Goal: Register for event/course

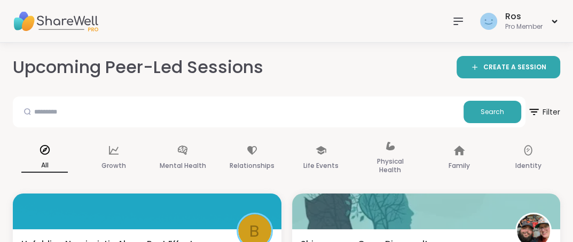
click at [454, 20] on icon at bounding box center [457, 21] width 13 height 13
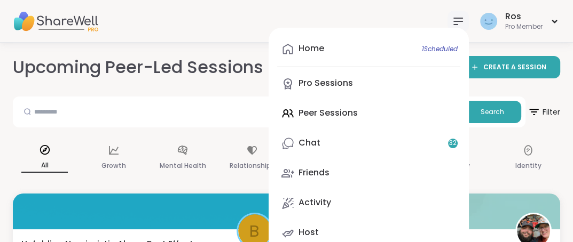
click at [327, 112] on div "Home 1 Scheduled Pro Sessions Peer Sessions Chat 32 Friends Activity Host" at bounding box center [368, 141] width 200 height 227
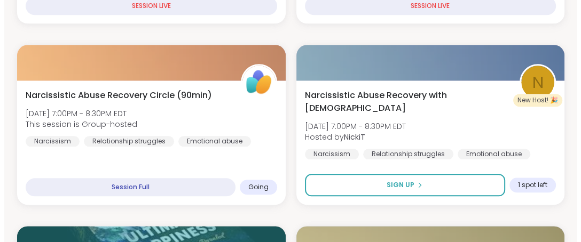
scroll to position [888, 0]
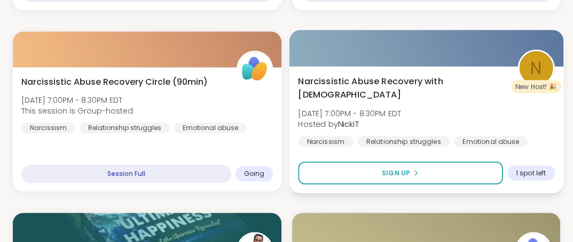
click at [385, 57] on div at bounding box center [426, 48] width 274 height 36
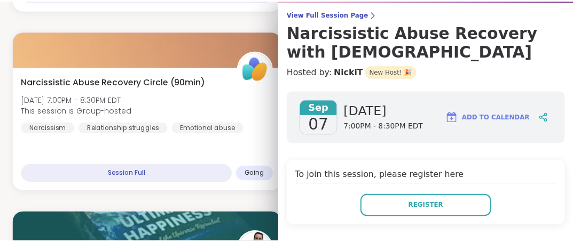
scroll to position [86, 0]
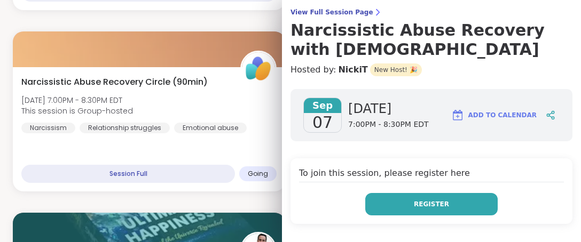
click at [416, 200] on span "Register" at bounding box center [431, 205] width 35 height 10
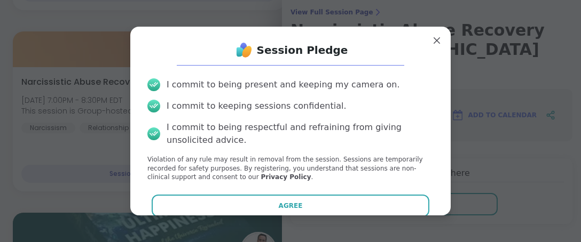
click at [309, 209] on button "Agree" at bounding box center [291, 206] width 278 height 22
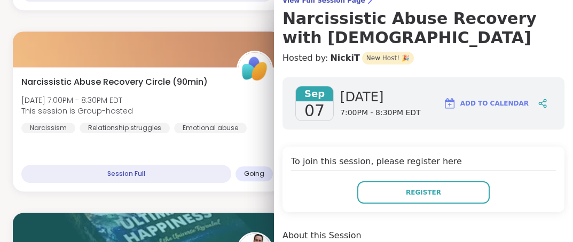
scroll to position [98, 0]
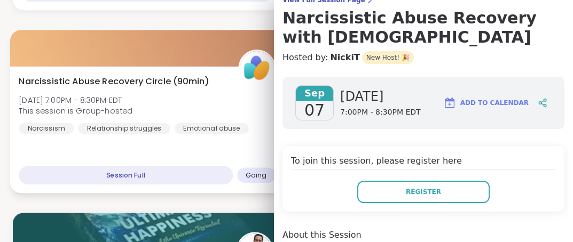
click at [134, 43] on div at bounding box center [147, 48] width 274 height 36
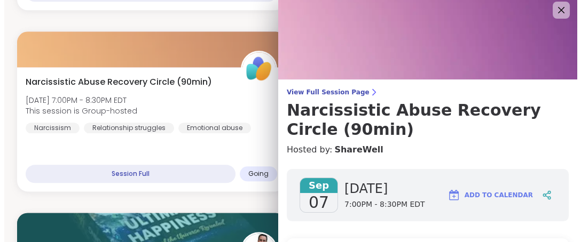
scroll to position [0, 0]
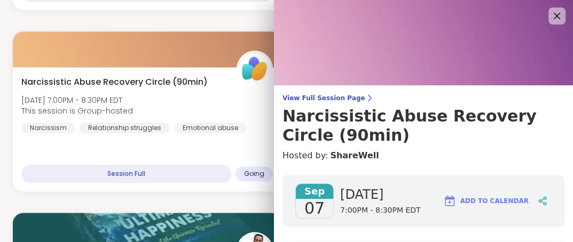
drag, startPoint x: 553, startPoint y: 17, endPoint x: 536, endPoint y: 17, distance: 17.1
click at [552, 17] on icon at bounding box center [556, 16] width 13 height 13
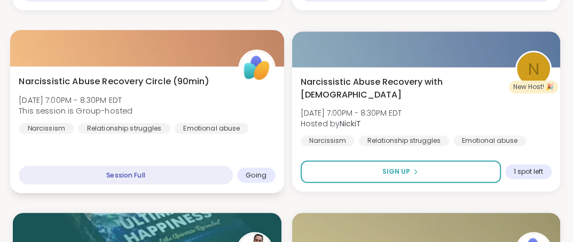
click at [110, 45] on div at bounding box center [147, 48] width 274 height 36
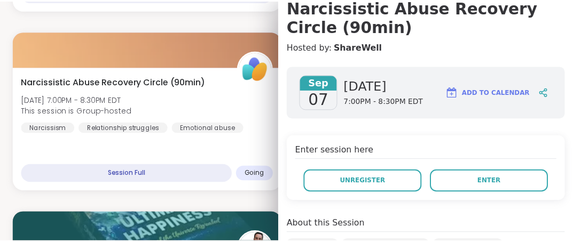
scroll to position [112, 0]
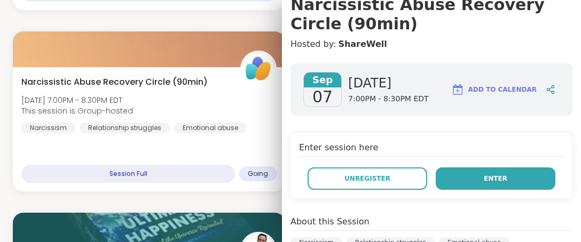
click at [462, 177] on button "Enter" at bounding box center [495, 179] width 120 height 22
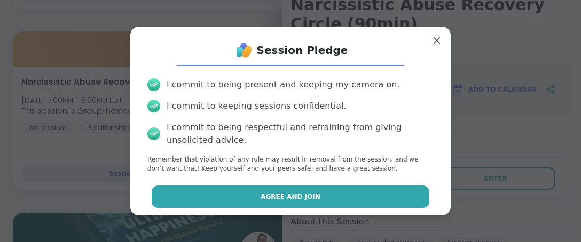
click at [260, 194] on span "Agree and Join" at bounding box center [290, 197] width 60 height 10
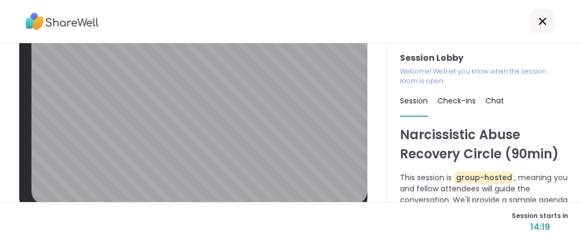
scroll to position [35, 0]
click at [254, 215] on div "Session starts in 08:41" at bounding box center [290, 222] width 581 height 40
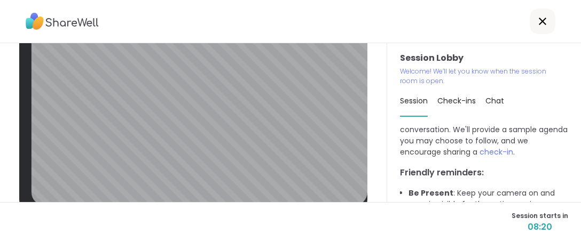
scroll to position [107, 0]
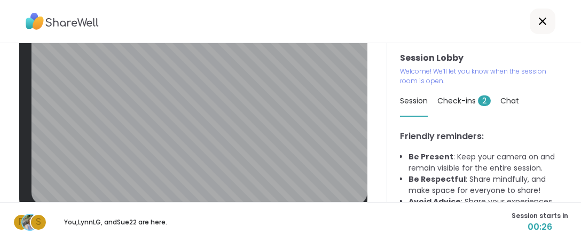
click at [500, 227] on div "R S You, [PERSON_NAME] , and Sue22 are here. Session starts in 00:26" at bounding box center [290, 222] width 581 height 40
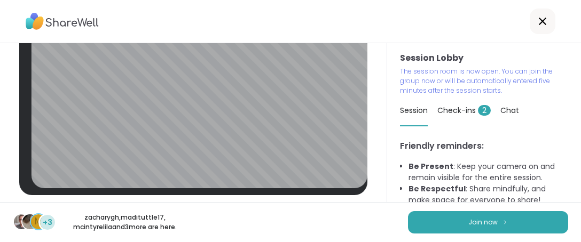
scroll to position [49, 0]
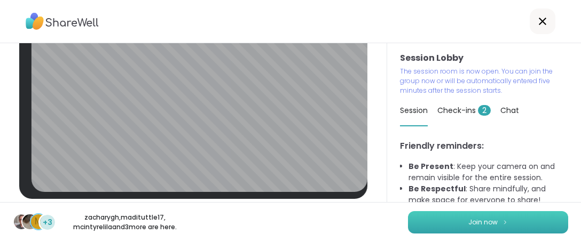
click at [475, 221] on span "Join now" at bounding box center [482, 223] width 29 height 10
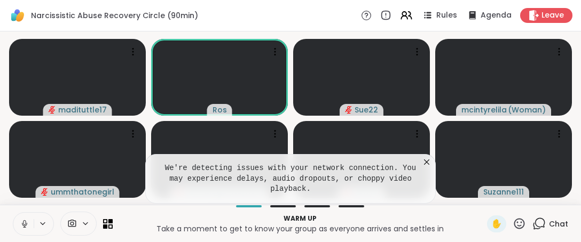
click at [428, 168] on icon at bounding box center [426, 162] width 11 height 11
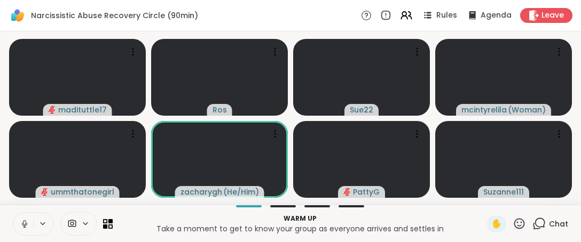
drag, startPoint x: 513, startPoint y: 224, endPoint x: 510, endPoint y: 218, distance: 6.7
click at [512, 221] on icon at bounding box center [518, 223] width 13 height 13
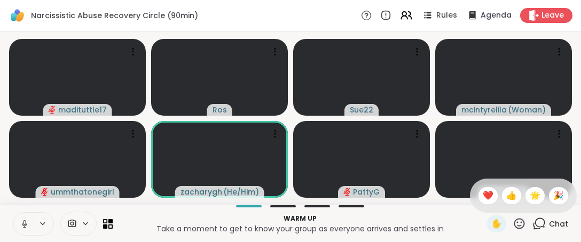
click at [482, 195] on span "❤️" at bounding box center [487, 195] width 11 height 13
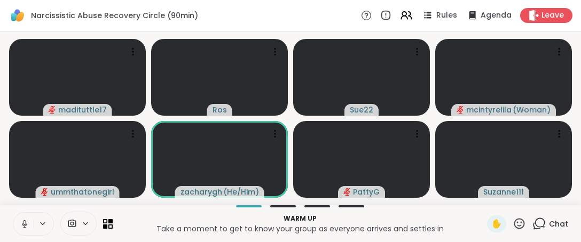
click at [22, 227] on icon at bounding box center [25, 224] width 10 height 10
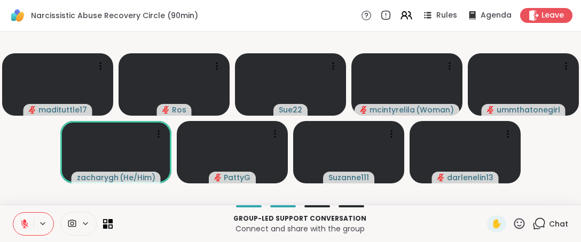
click at [515, 228] on icon at bounding box center [518, 223] width 13 height 13
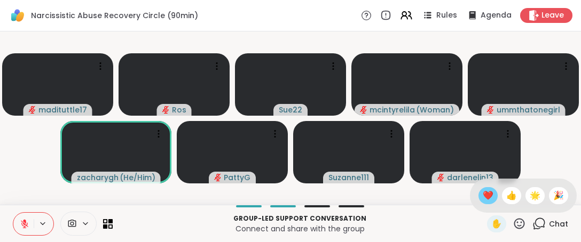
click at [482, 195] on span "❤️" at bounding box center [487, 195] width 11 height 13
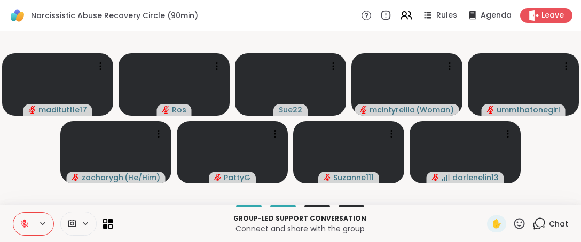
click at [514, 220] on icon at bounding box center [519, 223] width 11 height 11
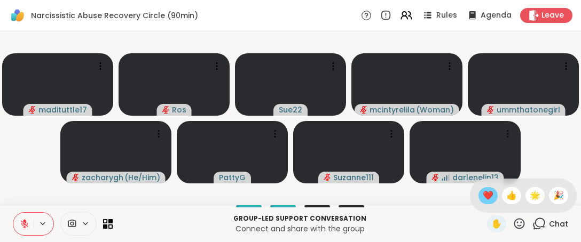
click at [478, 190] on div "❤️" at bounding box center [487, 195] width 19 height 17
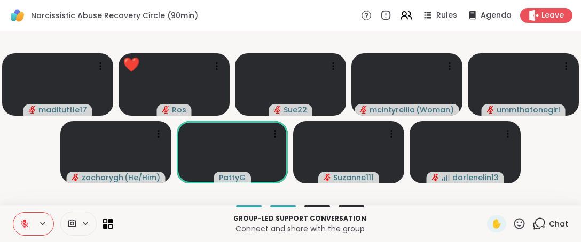
click at [518, 227] on icon at bounding box center [518, 223] width 13 height 13
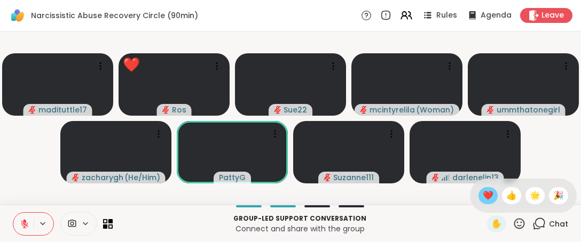
click at [482, 192] on span "❤️" at bounding box center [487, 195] width 11 height 13
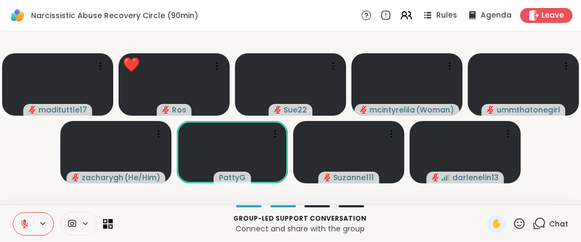
click at [512, 228] on icon at bounding box center [518, 223] width 13 height 13
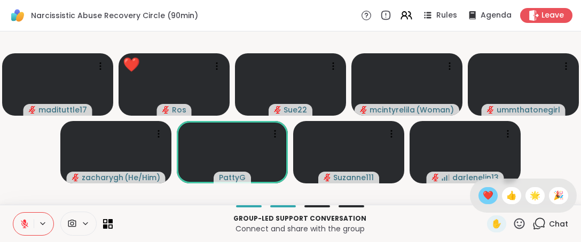
click at [482, 195] on span "❤️" at bounding box center [487, 195] width 11 height 13
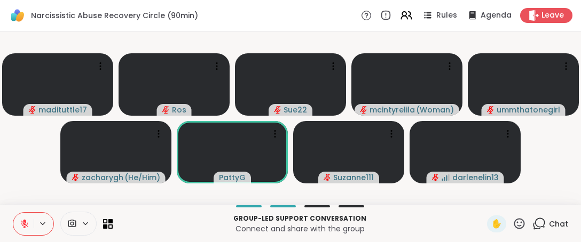
click at [512, 225] on icon at bounding box center [518, 223] width 13 height 13
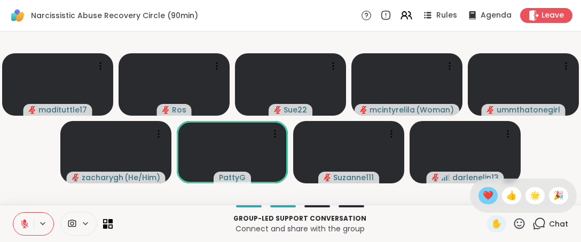
click at [482, 197] on span "❤️" at bounding box center [487, 195] width 11 height 13
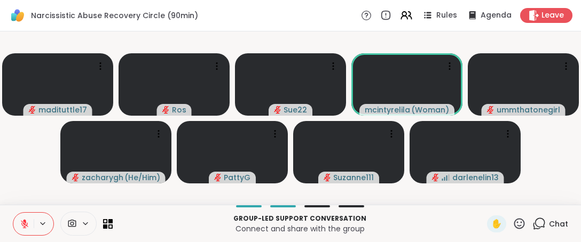
drag, startPoint x: 512, startPoint y: 224, endPoint x: 511, endPoint y: 217, distance: 6.4
click at [512, 224] on icon at bounding box center [518, 223] width 13 height 13
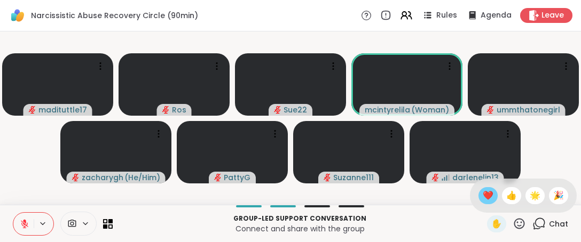
click at [482, 194] on span "❤️" at bounding box center [487, 195] width 11 height 13
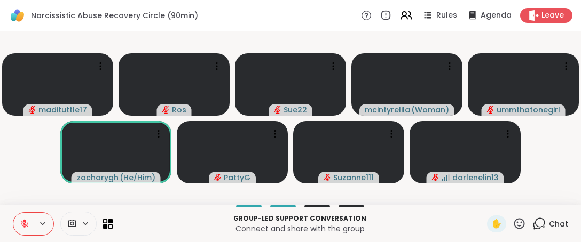
click at [512, 226] on icon at bounding box center [518, 223] width 13 height 13
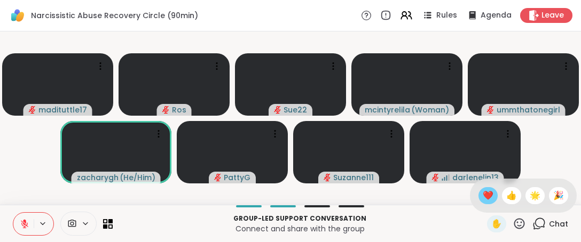
click at [482, 199] on span "❤️" at bounding box center [487, 195] width 11 height 13
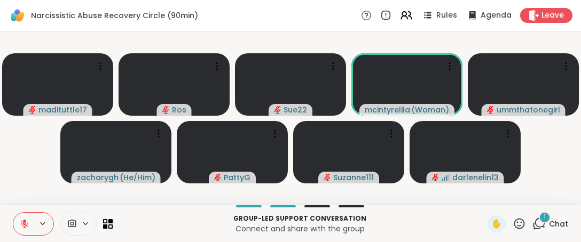
click at [25, 226] on icon at bounding box center [24, 223] width 7 height 7
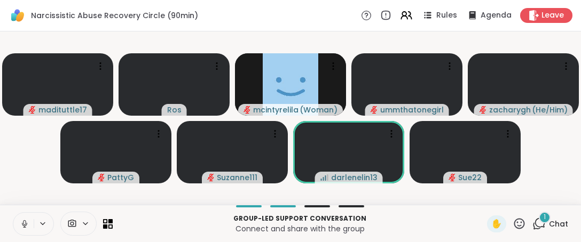
click at [23, 224] on icon at bounding box center [25, 224] width 10 height 10
click at [512, 221] on icon at bounding box center [518, 223] width 13 height 13
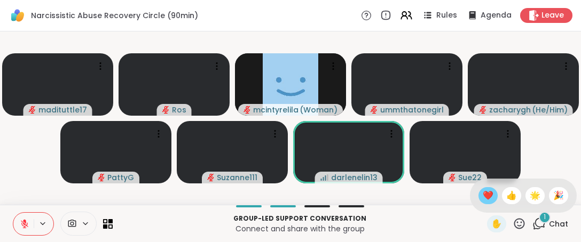
click at [482, 195] on span "❤️" at bounding box center [487, 195] width 11 height 13
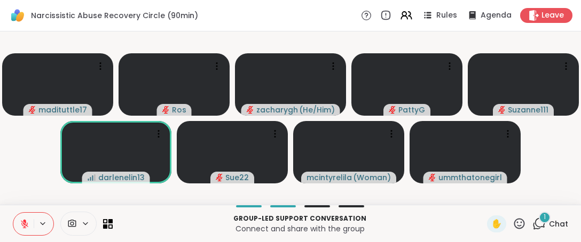
click at [514, 228] on icon at bounding box center [519, 223] width 11 height 11
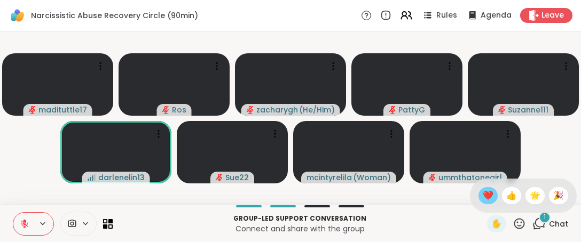
click at [482, 200] on span "❤️" at bounding box center [487, 195] width 11 height 13
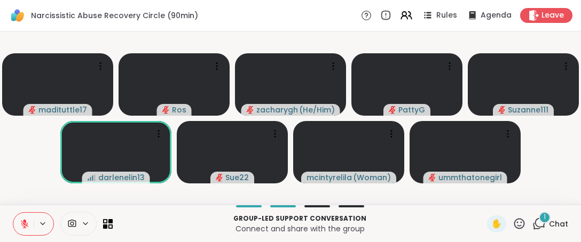
drag, startPoint x: 510, startPoint y: 221, endPoint x: 504, endPoint y: 213, distance: 9.9
click at [512, 220] on icon at bounding box center [518, 223] width 13 height 13
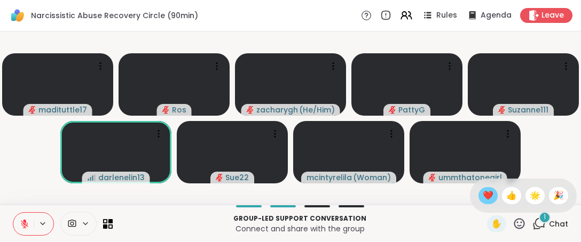
click at [482, 190] on span "❤️" at bounding box center [487, 195] width 11 height 13
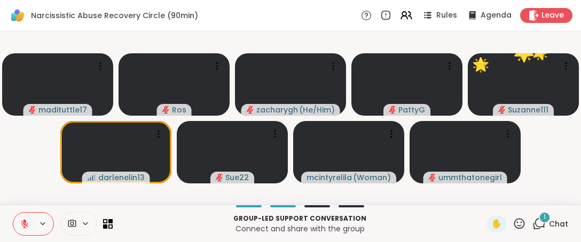
click at [514, 226] on icon at bounding box center [519, 223] width 11 height 11
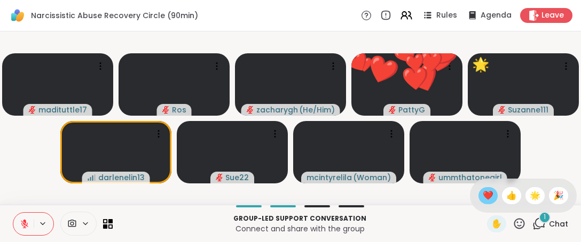
click at [482, 196] on span "❤️" at bounding box center [487, 195] width 11 height 13
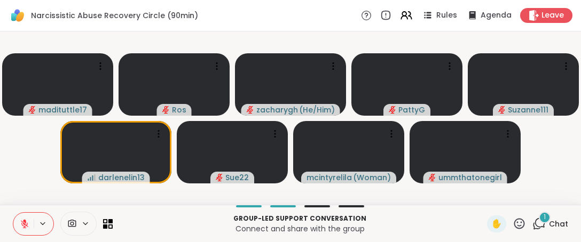
click at [512, 221] on icon at bounding box center [518, 223] width 13 height 13
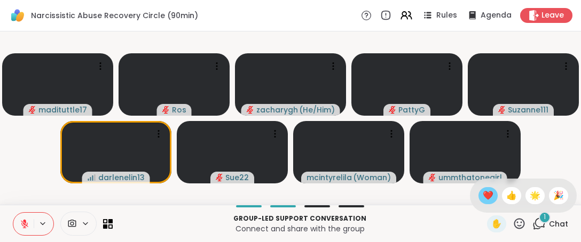
click at [482, 195] on span "❤️" at bounding box center [487, 195] width 11 height 13
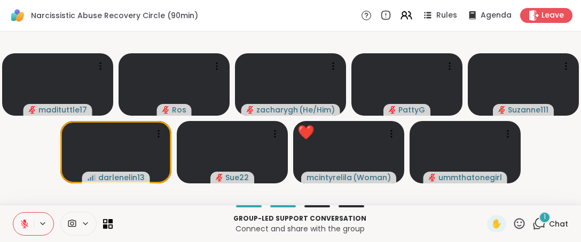
click at [512, 226] on icon at bounding box center [518, 223] width 13 height 13
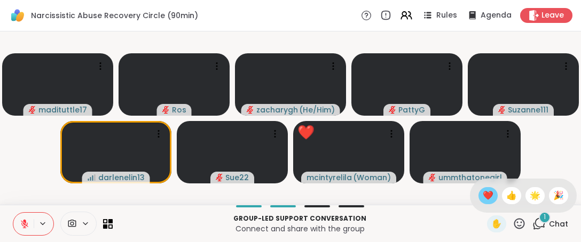
click at [478, 195] on div "❤️" at bounding box center [487, 195] width 19 height 17
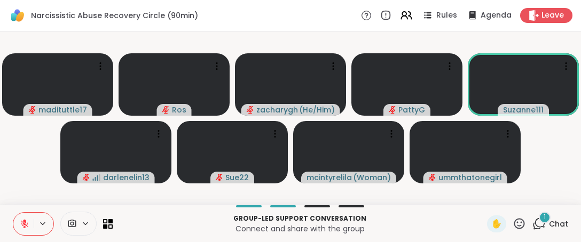
click at [517, 226] on icon at bounding box center [518, 223] width 13 height 13
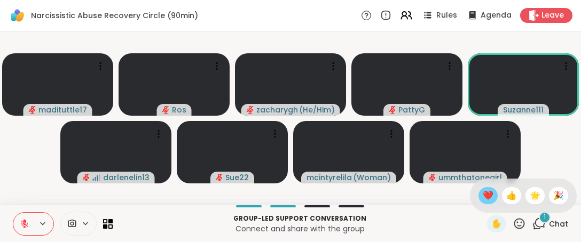
click at [482, 199] on span "❤️" at bounding box center [487, 195] width 11 height 13
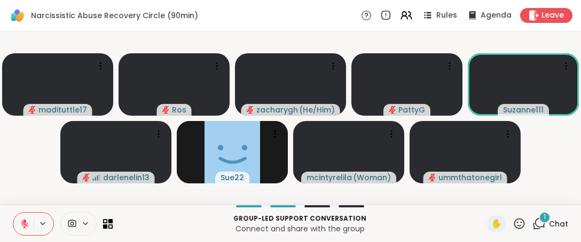
click at [514, 226] on icon at bounding box center [519, 223] width 11 height 11
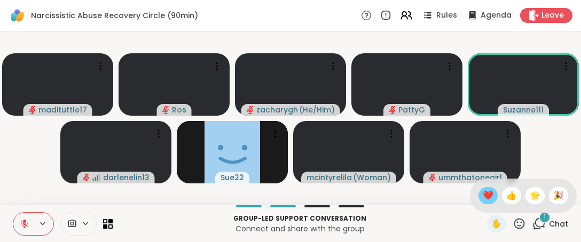
click at [482, 194] on span "❤️" at bounding box center [487, 195] width 11 height 13
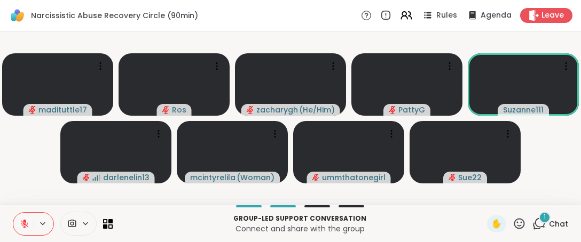
click at [512, 226] on icon at bounding box center [518, 223] width 13 height 13
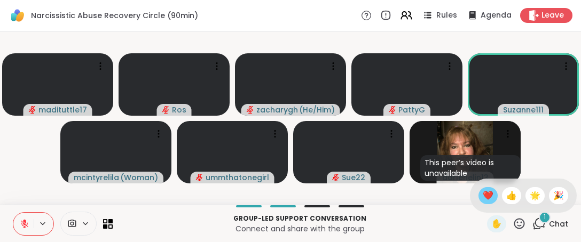
click at [482, 196] on span "❤️" at bounding box center [487, 195] width 11 height 13
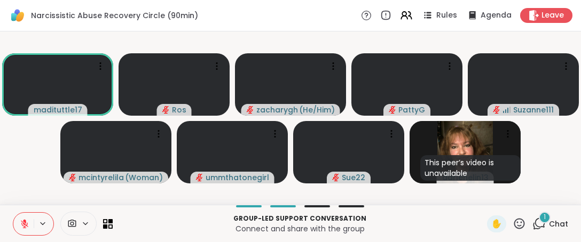
click at [512, 223] on icon at bounding box center [518, 223] width 13 height 13
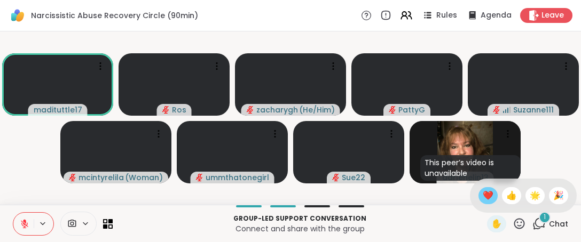
click at [482, 194] on span "❤️" at bounding box center [487, 195] width 11 height 13
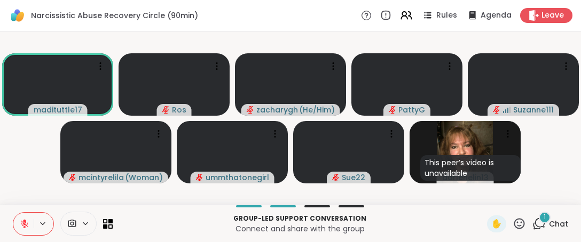
click at [512, 227] on icon at bounding box center [518, 223] width 13 height 13
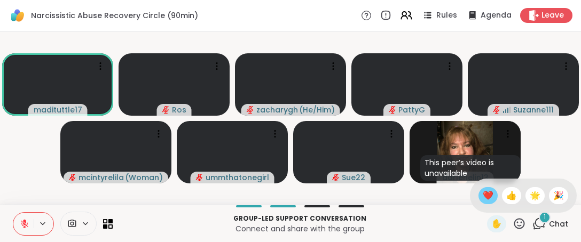
click at [482, 196] on span "❤️" at bounding box center [487, 195] width 11 height 13
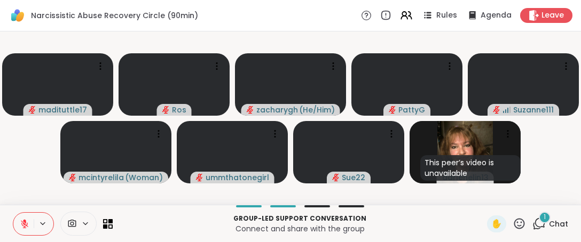
click at [517, 225] on icon at bounding box center [518, 223] width 13 height 13
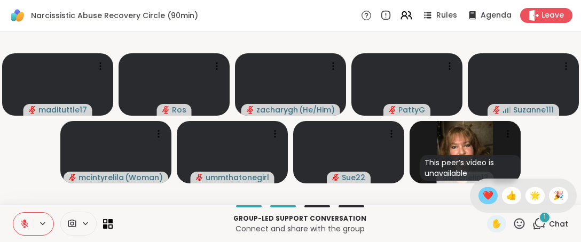
click at [482, 197] on span "❤️" at bounding box center [487, 195] width 11 height 13
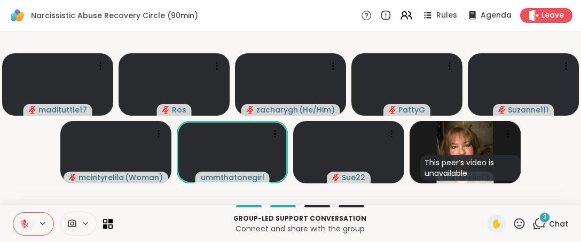
click at [512, 230] on icon at bounding box center [518, 223] width 13 height 13
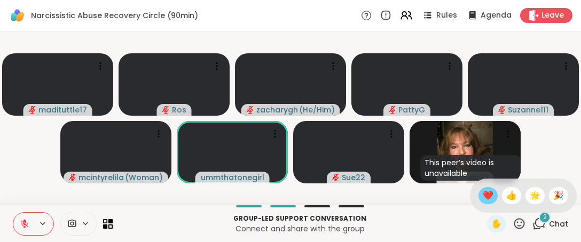
click at [482, 199] on span "❤️" at bounding box center [487, 195] width 11 height 13
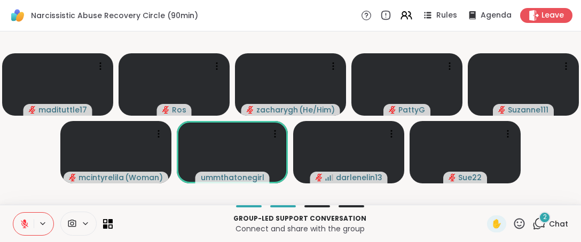
click at [512, 222] on icon at bounding box center [518, 223] width 13 height 13
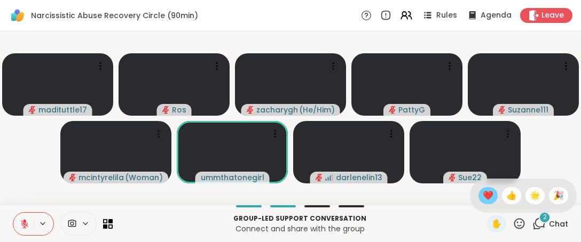
click at [482, 197] on span "❤️" at bounding box center [487, 195] width 11 height 13
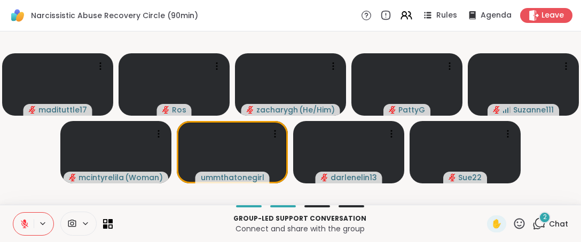
click at [514, 226] on icon at bounding box center [519, 223] width 11 height 11
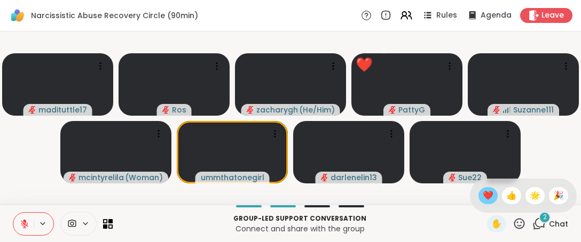
click at [482, 198] on span "❤️" at bounding box center [487, 195] width 11 height 13
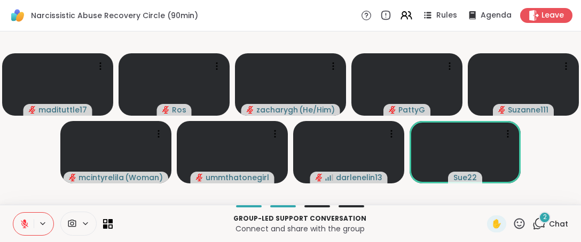
drag, startPoint x: 508, startPoint y: 224, endPoint x: 511, endPoint y: 214, distance: 10.6
click at [512, 224] on icon at bounding box center [518, 223] width 13 height 13
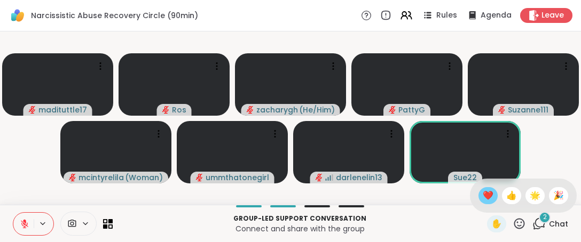
click at [482, 196] on span "❤️" at bounding box center [487, 195] width 11 height 13
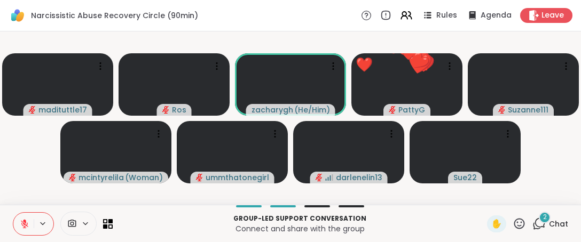
click at [516, 224] on icon at bounding box center [519, 223] width 11 height 11
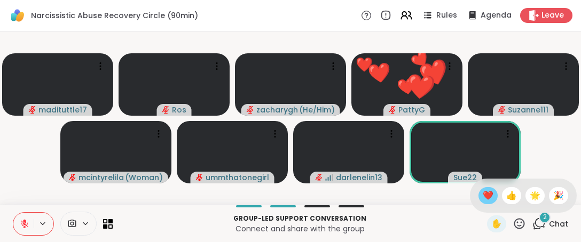
click at [484, 197] on div "❤️" at bounding box center [487, 195] width 19 height 17
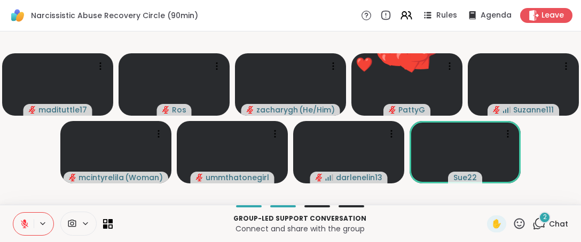
click at [513, 229] on icon at bounding box center [518, 223] width 13 height 13
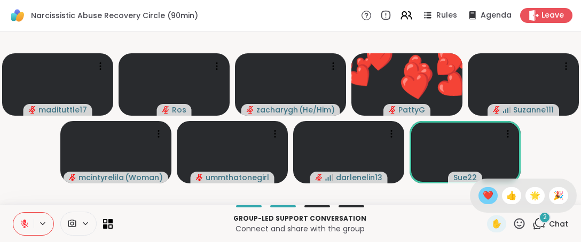
click at [482, 200] on span "❤️" at bounding box center [487, 195] width 11 height 13
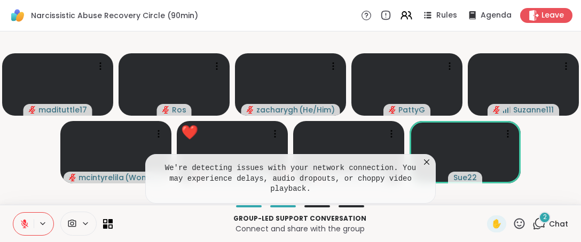
click at [421, 168] on icon at bounding box center [426, 162] width 11 height 11
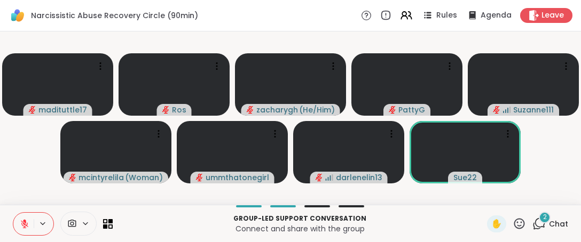
click at [514, 220] on icon at bounding box center [519, 223] width 11 height 11
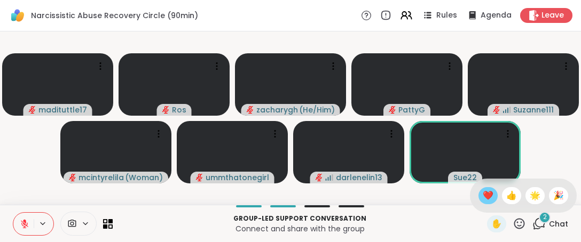
click at [482, 193] on span "❤️" at bounding box center [487, 195] width 11 height 13
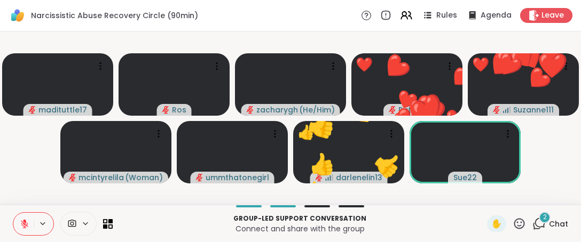
click at [514, 221] on icon at bounding box center [519, 223] width 11 height 11
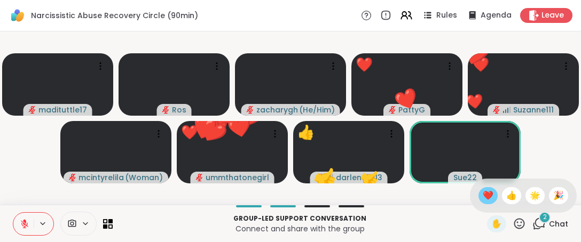
click at [482, 200] on span "❤️" at bounding box center [487, 195] width 11 height 13
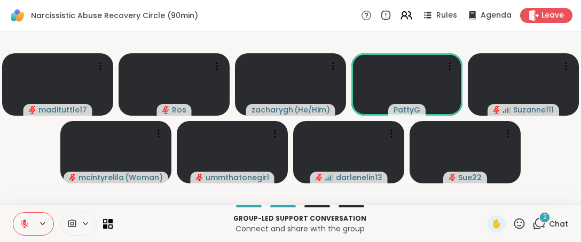
click at [512, 223] on icon at bounding box center [518, 223] width 13 height 13
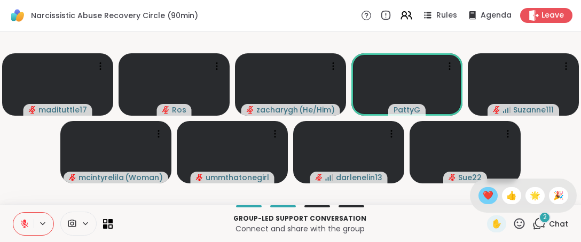
click at [482, 199] on span "❤️" at bounding box center [487, 195] width 11 height 13
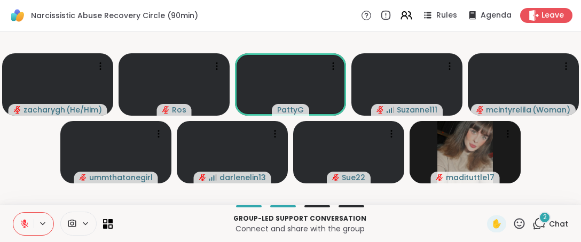
click at [512, 229] on icon at bounding box center [518, 223] width 13 height 13
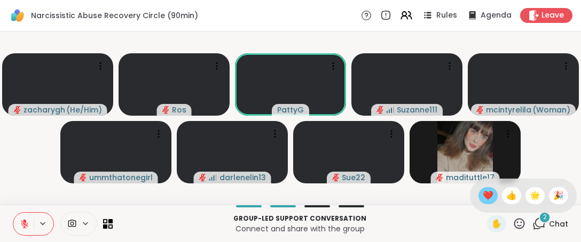
click at [482, 196] on span "❤️" at bounding box center [487, 195] width 11 height 13
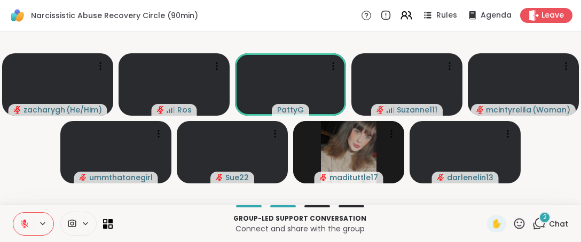
click at [512, 222] on icon at bounding box center [518, 223] width 13 height 13
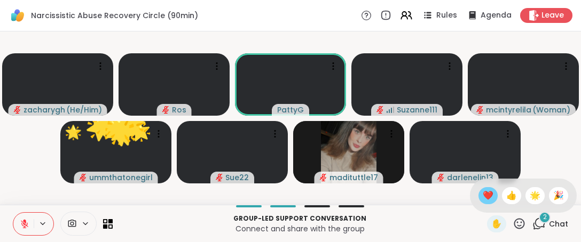
click at [482, 196] on span "❤️" at bounding box center [487, 195] width 11 height 13
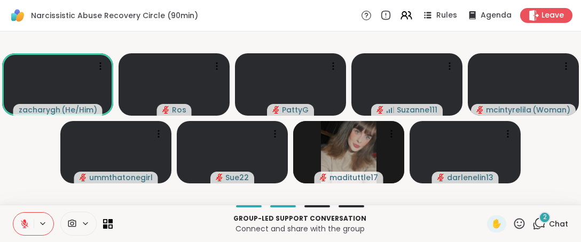
click at [512, 224] on icon at bounding box center [518, 223] width 13 height 13
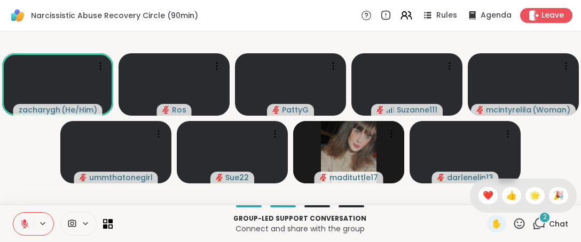
click at [482, 196] on span "❤️" at bounding box center [487, 195] width 11 height 13
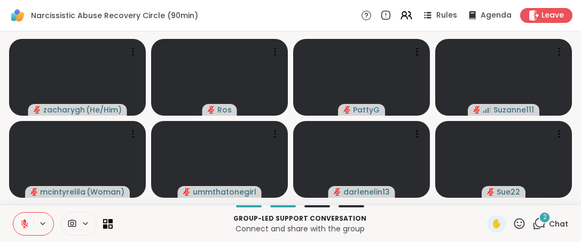
click at [512, 221] on icon at bounding box center [518, 223] width 13 height 13
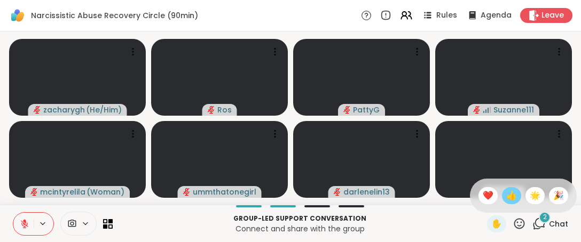
click at [506, 200] on span "👍" at bounding box center [511, 195] width 11 height 13
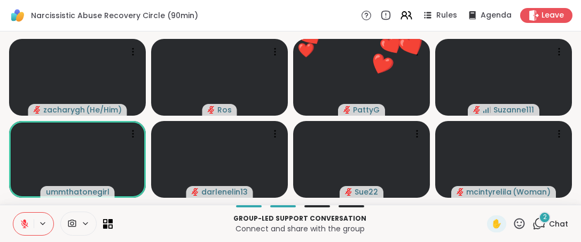
click at [512, 227] on icon at bounding box center [518, 223] width 13 height 13
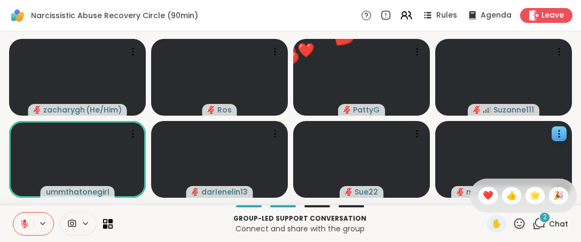
drag, startPoint x: 479, startPoint y: 191, endPoint x: 467, endPoint y: 193, distance: 11.9
click at [482, 192] on span "❤️" at bounding box center [487, 195] width 11 height 13
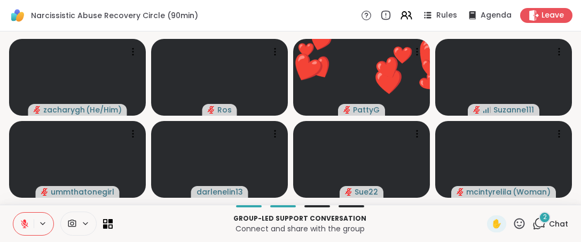
click at [512, 224] on icon at bounding box center [518, 223] width 13 height 13
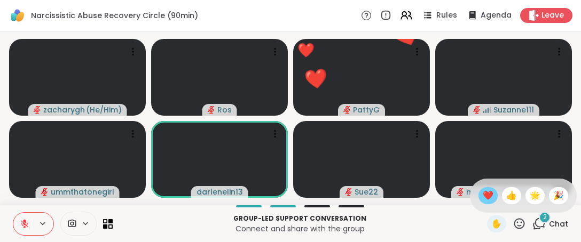
click at [482, 198] on span "❤️" at bounding box center [487, 195] width 11 height 13
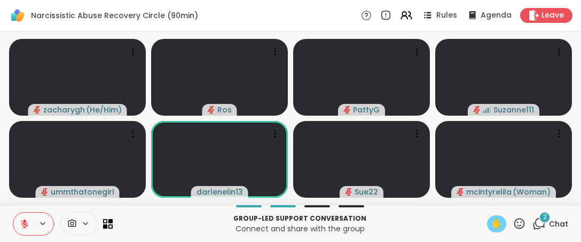
drag, startPoint x: 513, startPoint y: 225, endPoint x: 494, endPoint y: 219, distance: 20.6
click at [512, 225] on icon at bounding box center [518, 223] width 13 height 13
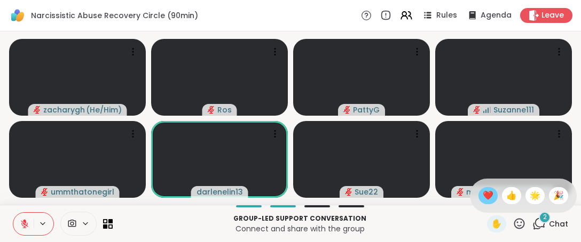
click at [482, 195] on span "❤️" at bounding box center [487, 195] width 11 height 13
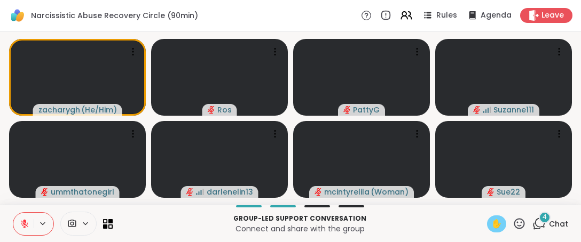
click at [491, 225] on span "✋" at bounding box center [496, 224] width 11 height 13
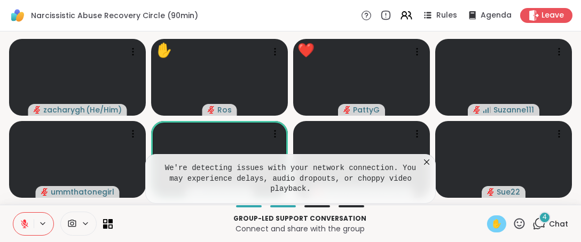
click at [429, 168] on icon at bounding box center [426, 162] width 11 height 11
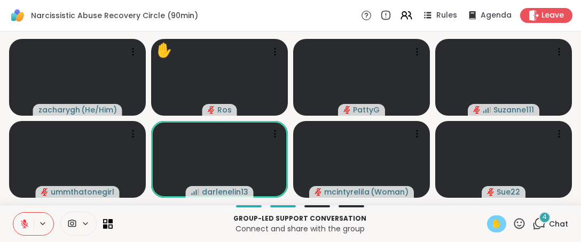
click at [491, 224] on span "✋" at bounding box center [496, 224] width 11 height 13
click at [514, 226] on icon at bounding box center [519, 223] width 11 height 11
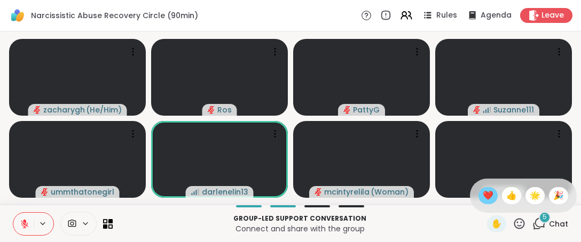
click at [482, 200] on span "❤️" at bounding box center [487, 195] width 11 height 13
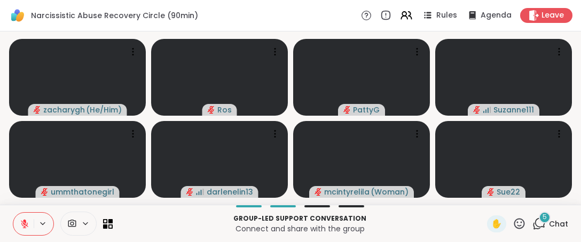
click at [30, 226] on button at bounding box center [23, 224] width 20 height 22
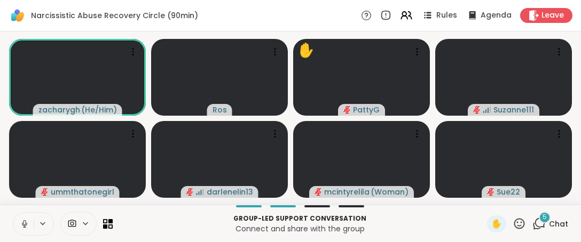
click at [514, 224] on icon at bounding box center [519, 223] width 11 height 11
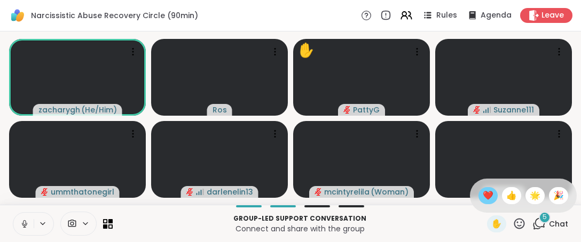
click at [482, 200] on span "❤️" at bounding box center [487, 195] width 11 height 13
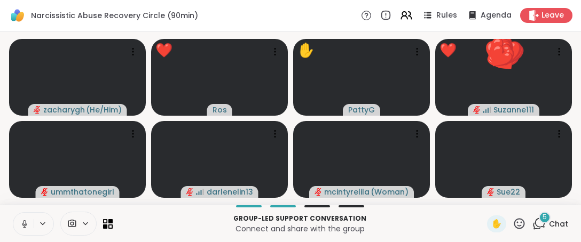
click at [19, 224] on button at bounding box center [23, 224] width 20 height 22
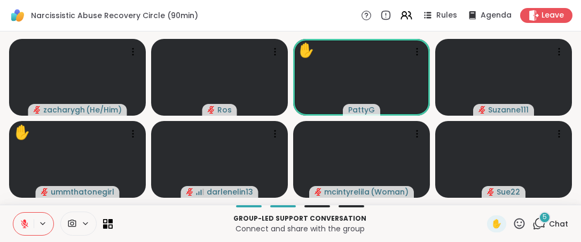
click at [512, 228] on icon at bounding box center [518, 223] width 13 height 13
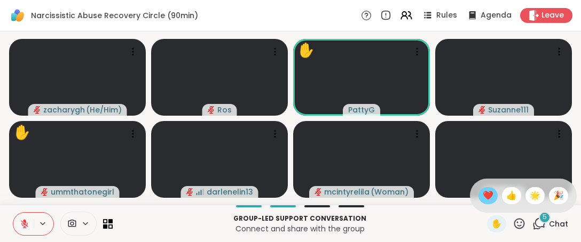
click at [482, 197] on span "❤️" at bounding box center [487, 195] width 11 height 13
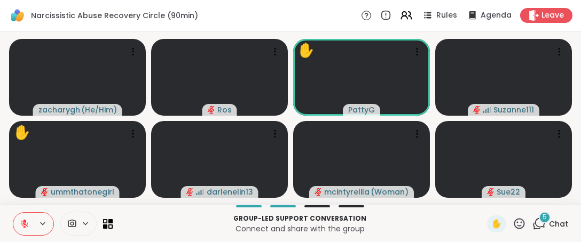
drag, startPoint x: 511, startPoint y: 223, endPoint x: 512, endPoint y: 215, distance: 8.1
click at [512, 216] on div "✋" at bounding box center [506, 224] width 39 height 17
drag, startPoint x: 512, startPoint y: 226, endPoint x: 508, endPoint y: 219, distance: 8.6
click at [514, 226] on icon at bounding box center [519, 223] width 11 height 11
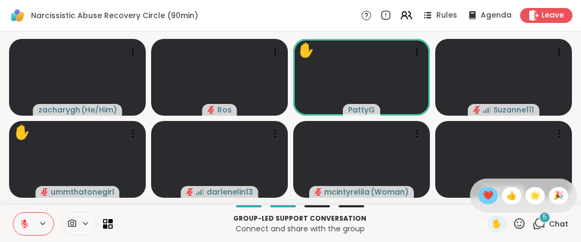
click at [482, 200] on span "❤️" at bounding box center [487, 195] width 11 height 13
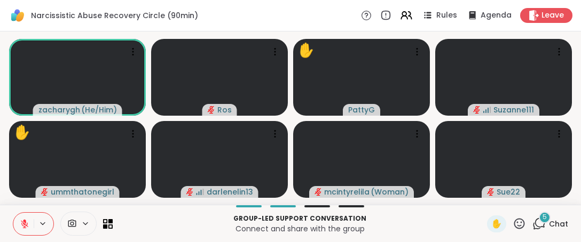
click at [512, 230] on icon at bounding box center [518, 223] width 13 height 13
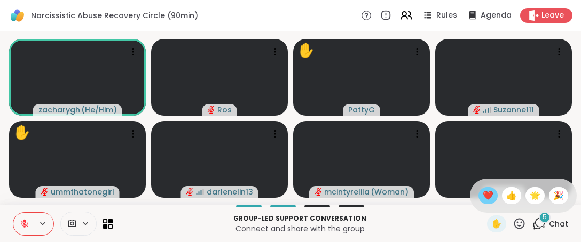
click at [482, 194] on span "❤️" at bounding box center [487, 195] width 11 height 13
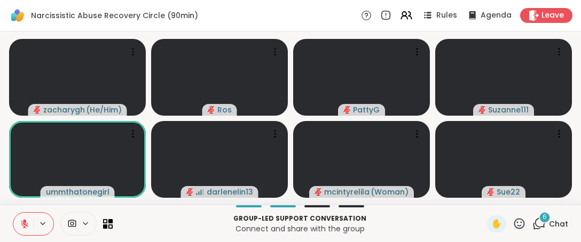
click at [512, 221] on icon at bounding box center [518, 223] width 13 height 13
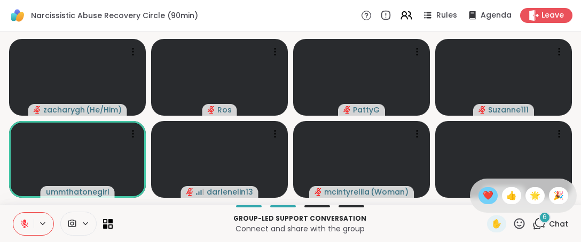
click at [482, 199] on span "❤️" at bounding box center [487, 195] width 11 height 13
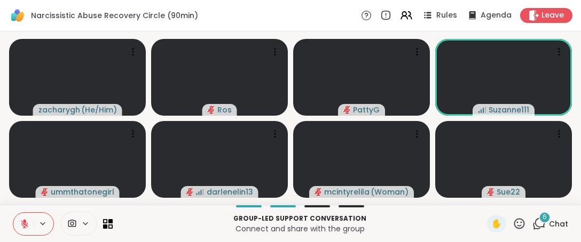
click at [514, 228] on icon at bounding box center [519, 223] width 11 height 11
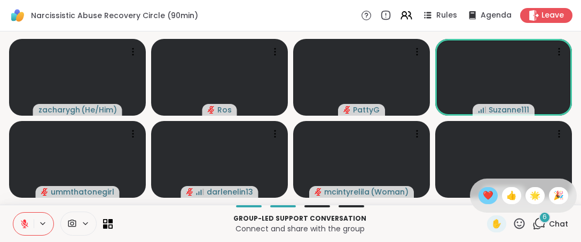
click at [480, 202] on div "❤️" at bounding box center [487, 195] width 19 height 17
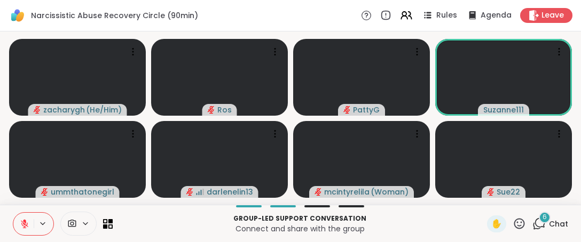
click at [512, 226] on icon at bounding box center [518, 223] width 13 height 13
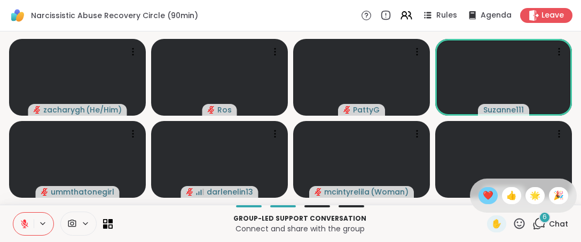
click at [482, 194] on span "❤️" at bounding box center [487, 195] width 11 height 13
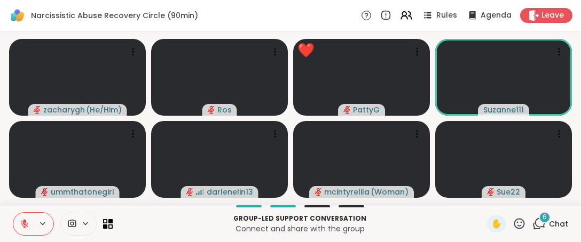
click at [512, 226] on icon at bounding box center [518, 223] width 13 height 13
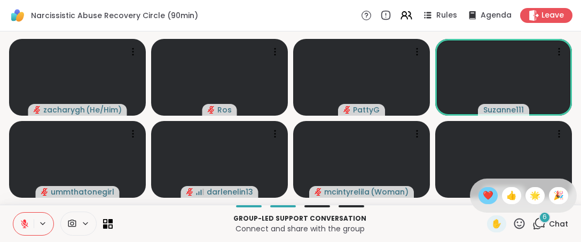
click at [482, 196] on span "❤️" at bounding box center [487, 195] width 11 height 13
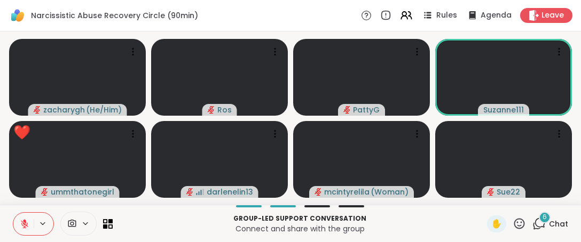
click at [512, 230] on icon at bounding box center [518, 223] width 13 height 13
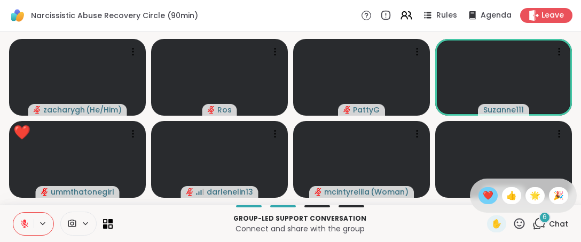
click at [483, 196] on div "❤️" at bounding box center [487, 195] width 19 height 17
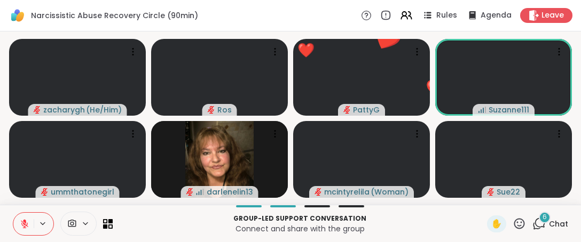
click at [512, 225] on icon at bounding box center [518, 223] width 13 height 13
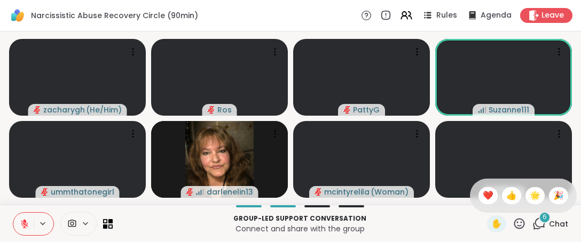
click at [514, 222] on icon at bounding box center [519, 223] width 11 height 11
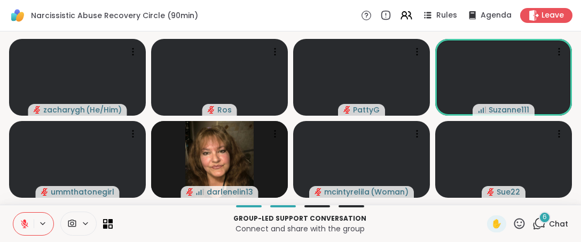
click at [514, 224] on icon at bounding box center [518, 223] width 13 height 13
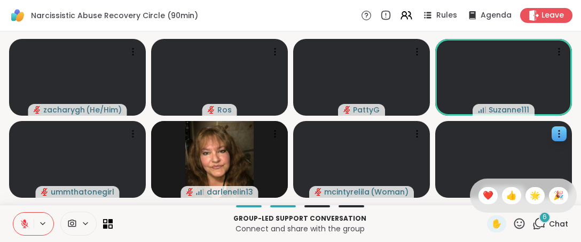
click at [482, 192] on span "❤️" at bounding box center [487, 195] width 11 height 13
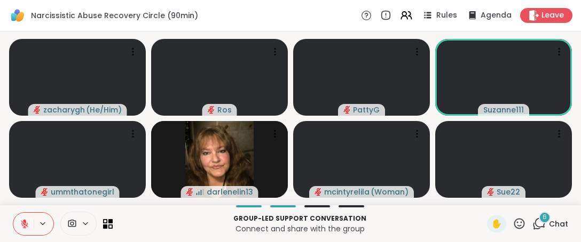
click at [514, 222] on icon at bounding box center [519, 223] width 11 height 11
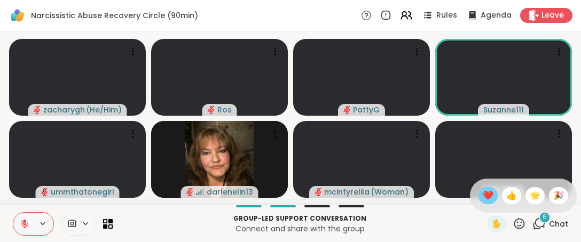
click at [482, 194] on span "❤️" at bounding box center [487, 195] width 11 height 13
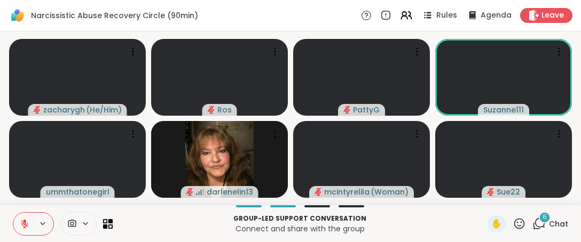
click at [22, 230] on button at bounding box center [23, 224] width 20 height 22
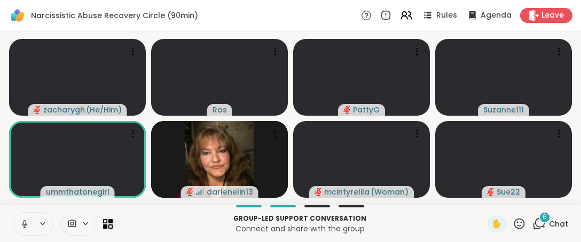
click at [21, 224] on icon at bounding box center [25, 224] width 10 height 10
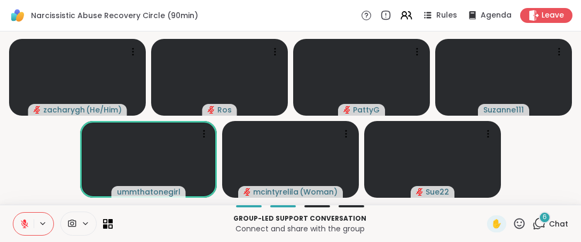
click at [512, 224] on icon at bounding box center [518, 223] width 13 height 13
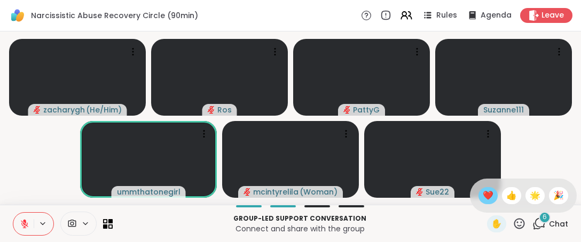
click at [482, 195] on span "❤️" at bounding box center [487, 195] width 11 height 13
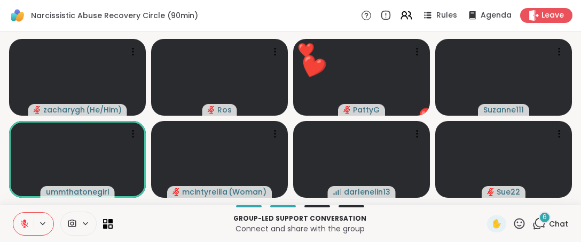
click at [514, 224] on icon at bounding box center [519, 223] width 11 height 11
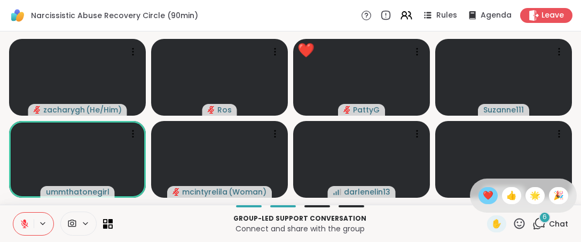
click at [482, 199] on span "❤️" at bounding box center [487, 195] width 11 height 13
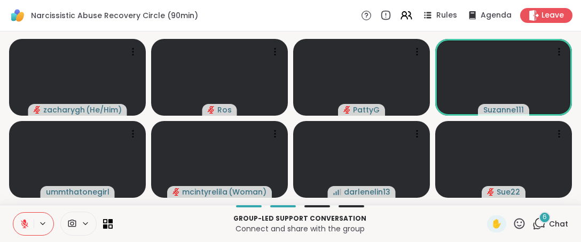
click at [512, 223] on icon at bounding box center [518, 223] width 13 height 13
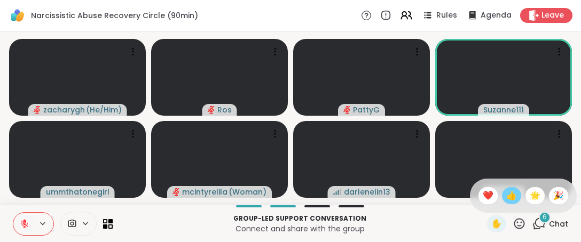
click at [506, 196] on span "👍" at bounding box center [511, 195] width 11 height 13
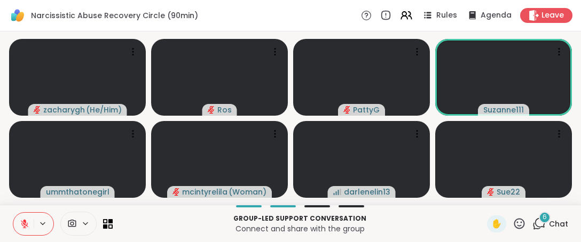
click at [512, 223] on icon at bounding box center [518, 223] width 13 height 13
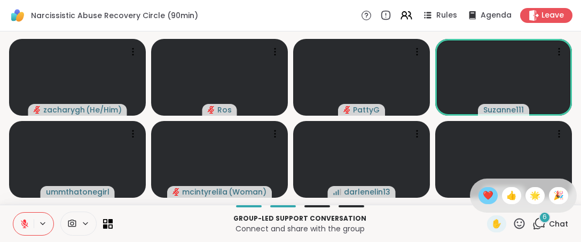
click at [482, 197] on span "❤️" at bounding box center [487, 195] width 11 height 13
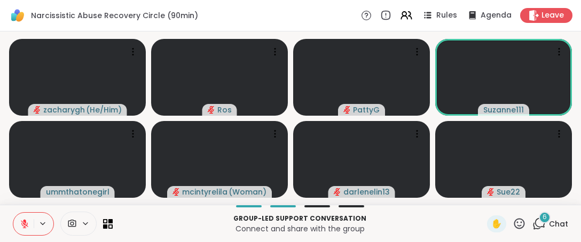
click at [513, 221] on icon at bounding box center [518, 223] width 13 height 13
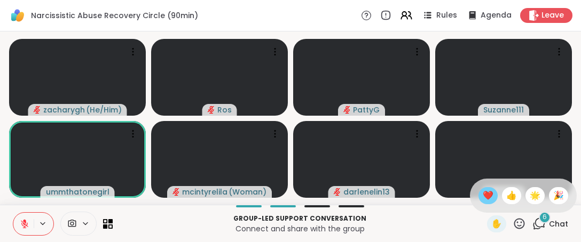
click at [482, 190] on span "❤️" at bounding box center [487, 195] width 11 height 13
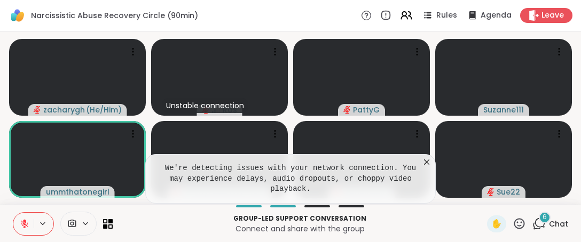
click at [426, 165] on icon at bounding box center [426, 162] width 5 height 5
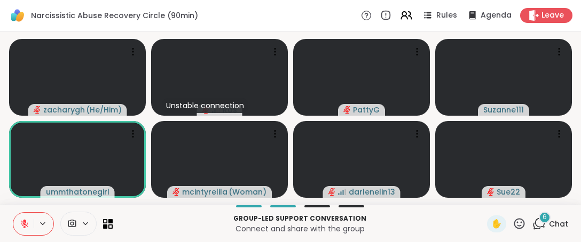
click at [517, 224] on icon at bounding box center [519, 223] width 11 height 11
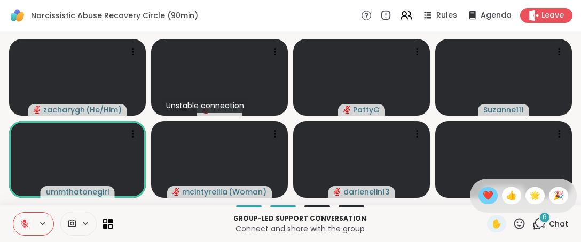
click at [482, 200] on span "❤️" at bounding box center [487, 195] width 11 height 13
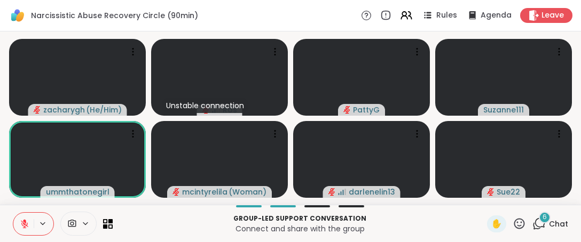
click at [512, 224] on icon at bounding box center [518, 223] width 13 height 13
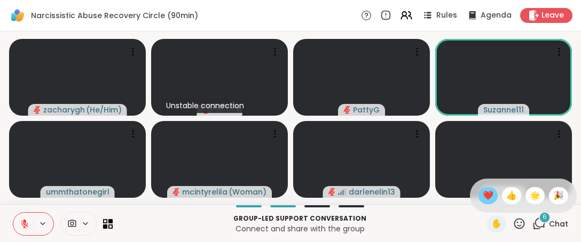
click at [482, 195] on span "❤️" at bounding box center [487, 195] width 11 height 13
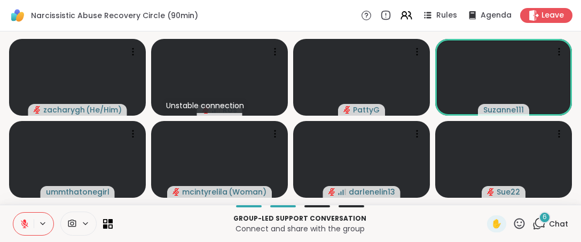
click at [514, 220] on icon at bounding box center [519, 223] width 11 height 11
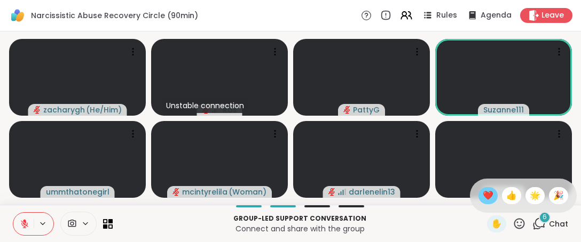
click at [482, 196] on span "❤️" at bounding box center [487, 195] width 11 height 13
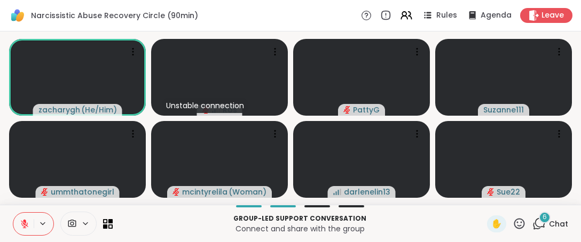
click at [21, 225] on icon at bounding box center [25, 224] width 10 height 10
click at [21, 226] on icon at bounding box center [25, 224] width 10 height 10
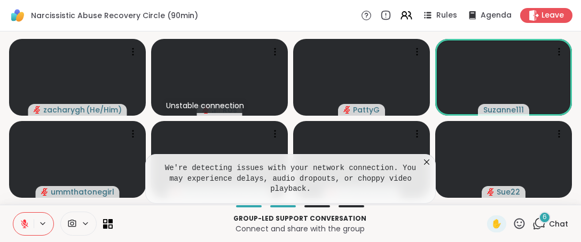
click at [424, 168] on icon at bounding box center [426, 162] width 11 height 11
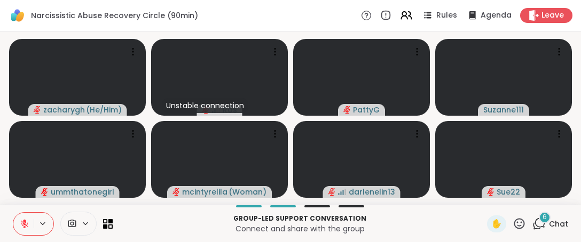
click at [24, 227] on icon at bounding box center [24, 223] width 7 height 7
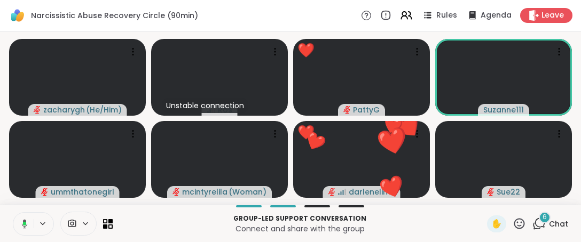
drag, startPoint x: 512, startPoint y: 228, endPoint x: 493, endPoint y: 215, distance: 23.5
click at [512, 224] on icon at bounding box center [518, 223] width 13 height 13
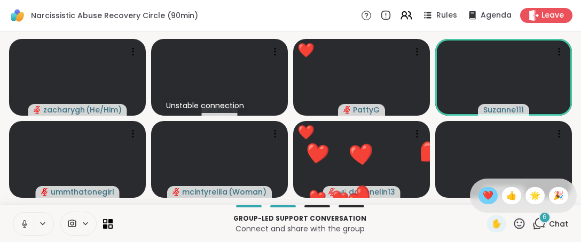
click at [482, 193] on span "❤️" at bounding box center [487, 195] width 11 height 13
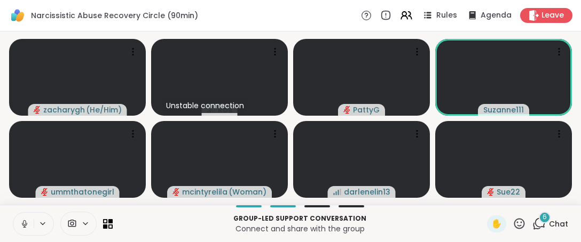
drag, startPoint x: 512, startPoint y: 224, endPoint x: 505, endPoint y: 217, distance: 9.8
click at [512, 223] on icon at bounding box center [518, 223] width 13 height 13
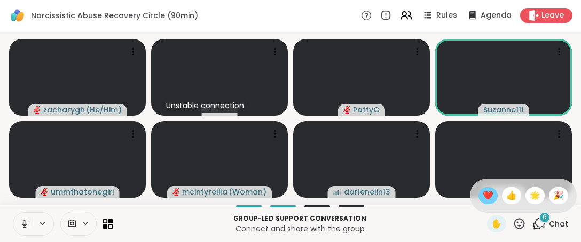
click at [482, 189] on span "❤️" at bounding box center [487, 195] width 11 height 13
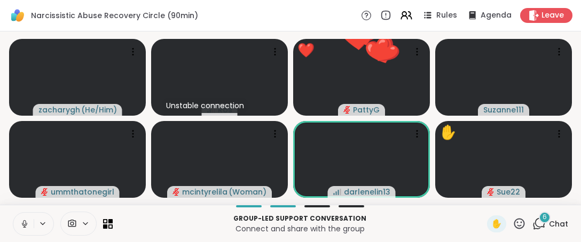
click at [25, 221] on icon at bounding box center [25, 224] width 10 height 10
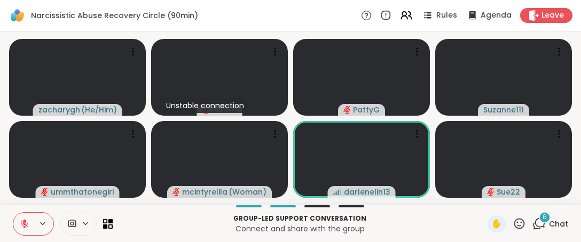
click at [514, 226] on icon at bounding box center [519, 223] width 11 height 11
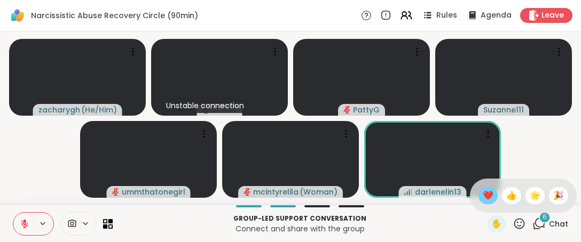
click at [482, 198] on span "❤️" at bounding box center [487, 195] width 11 height 13
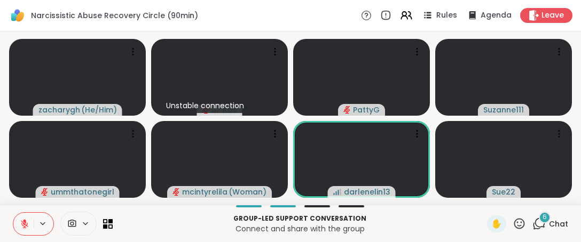
click at [514, 223] on icon at bounding box center [519, 223] width 11 height 11
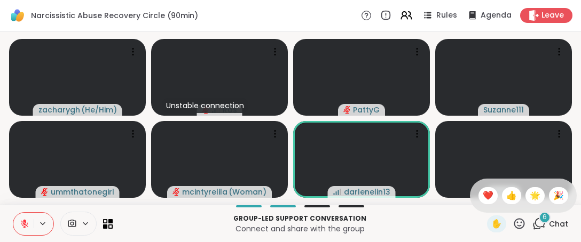
click at [482, 200] on span "❤️" at bounding box center [487, 195] width 11 height 13
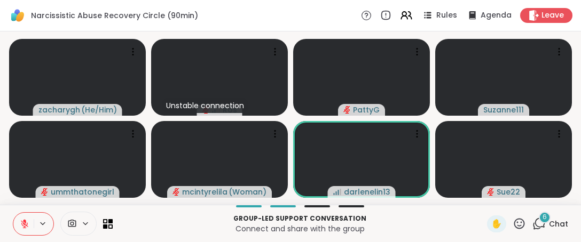
click at [515, 224] on icon at bounding box center [518, 223] width 13 height 13
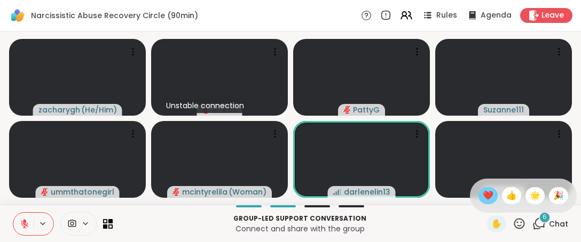
click at [482, 195] on span "❤️" at bounding box center [487, 195] width 11 height 13
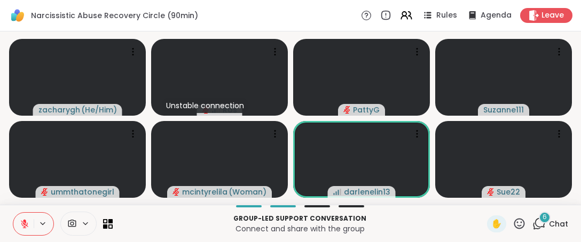
click at [516, 227] on icon at bounding box center [518, 223] width 13 height 13
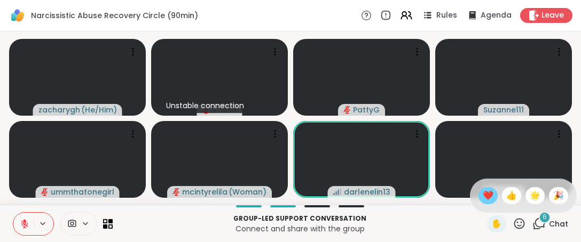
click at [482, 196] on span "❤️" at bounding box center [487, 195] width 11 height 13
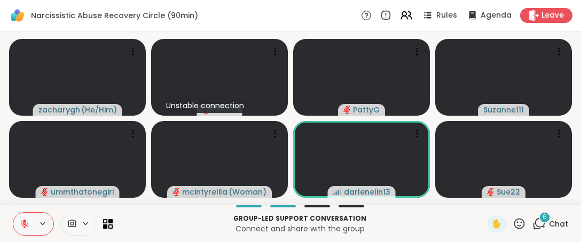
click at [514, 229] on icon at bounding box center [519, 223] width 11 height 11
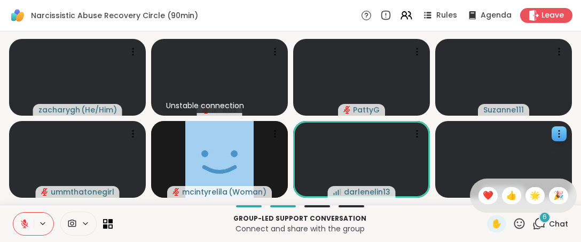
click at [478, 193] on div "❤️" at bounding box center [487, 195] width 19 height 17
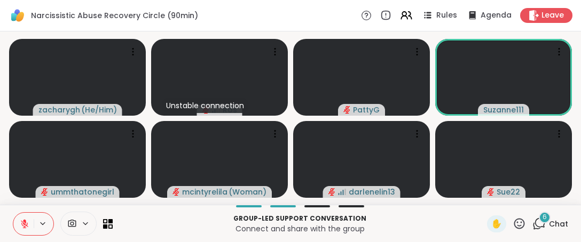
click at [512, 229] on icon at bounding box center [518, 223] width 13 height 13
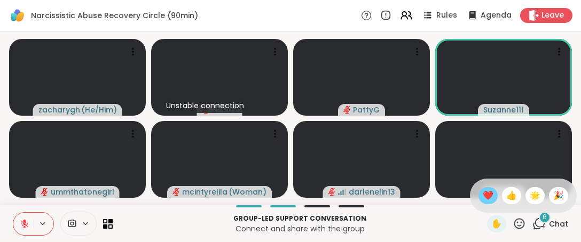
click at [482, 195] on span "❤️" at bounding box center [487, 195] width 11 height 13
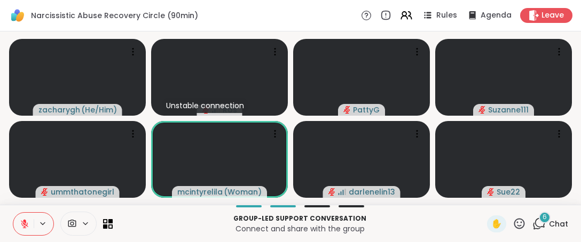
click at [27, 227] on icon at bounding box center [25, 224] width 10 height 10
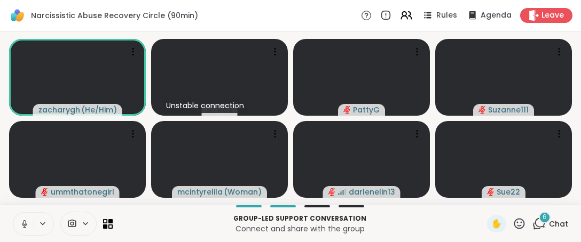
click at [514, 226] on icon at bounding box center [519, 223] width 11 height 11
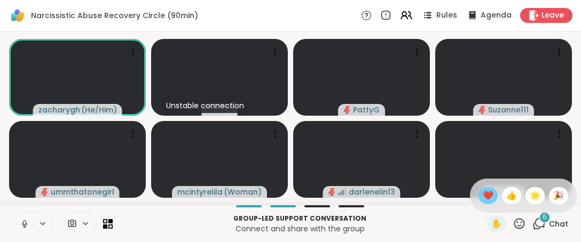
click at [482, 192] on span "❤️" at bounding box center [487, 195] width 11 height 13
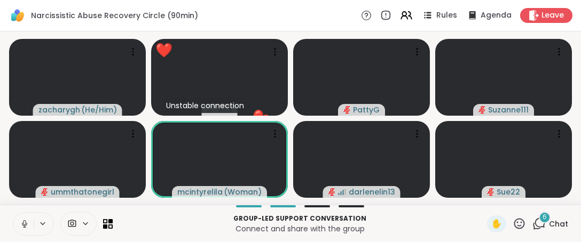
click at [18, 226] on button at bounding box center [23, 224] width 20 height 22
click at [514, 228] on icon at bounding box center [519, 223] width 11 height 11
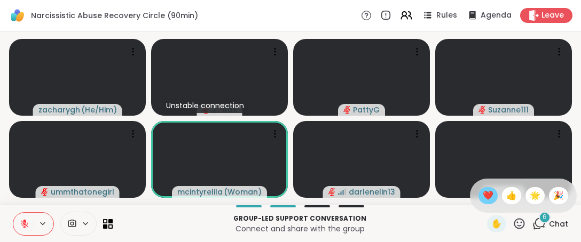
click at [478, 192] on div "❤️" at bounding box center [487, 195] width 19 height 17
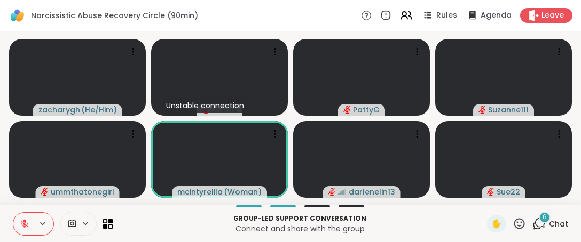
click at [512, 224] on icon at bounding box center [518, 223] width 13 height 13
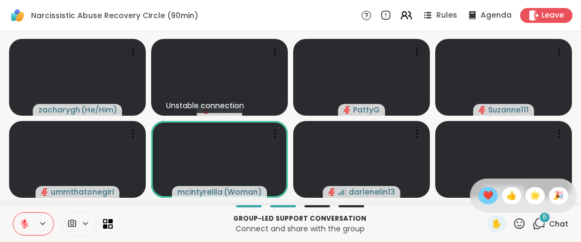
click at [483, 191] on div "❤️" at bounding box center [487, 195] width 19 height 17
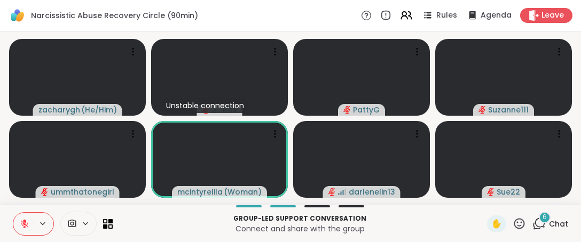
click at [512, 225] on icon at bounding box center [518, 223] width 13 height 13
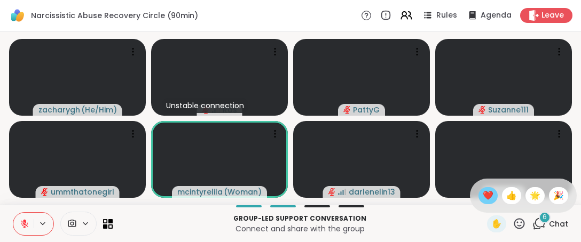
click at [482, 200] on span "❤️" at bounding box center [487, 195] width 11 height 13
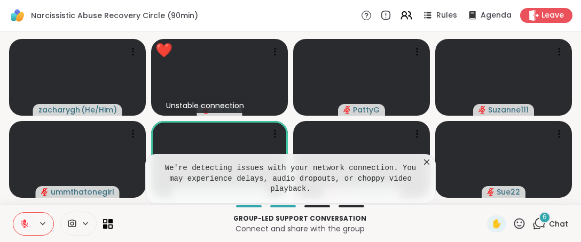
click at [424, 165] on icon at bounding box center [426, 162] width 5 height 5
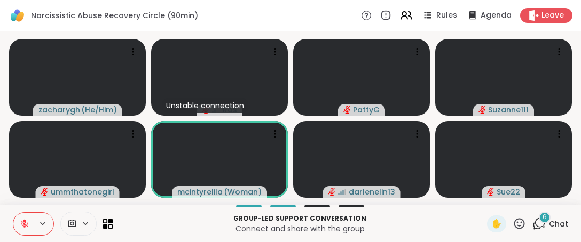
click at [512, 229] on icon at bounding box center [518, 223] width 13 height 13
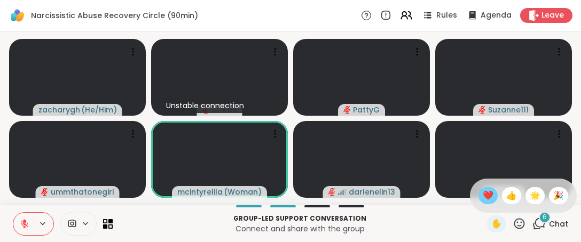
click at [482, 196] on span "❤️" at bounding box center [487, 195] width 11 height 13
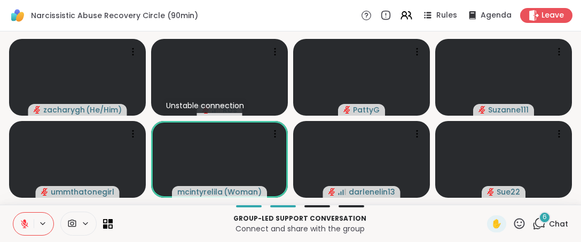
click at [512, 221] on icon at bounding box center [518, 223] width 13 height 13
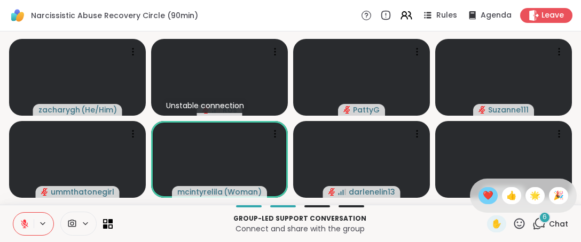
click at [482, 197] on span "❤️" at bounding box center [487, 195] width 11 height 13
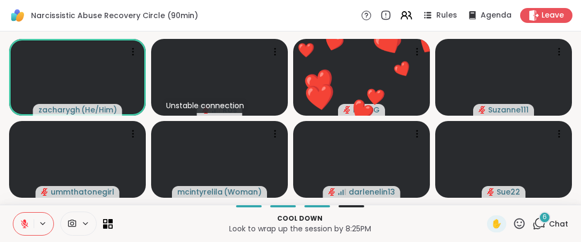
click at [512, 226] on icon at bounding box center [518, 223] width 13 height 13
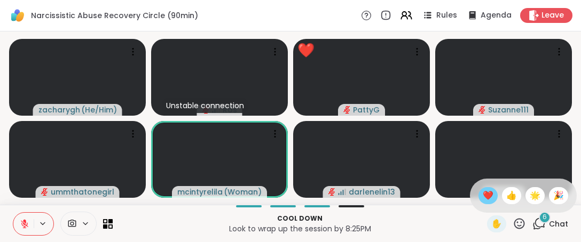
click at [482, 200] on span "❤️" at bounding box center [487, 195] width 11 height 13
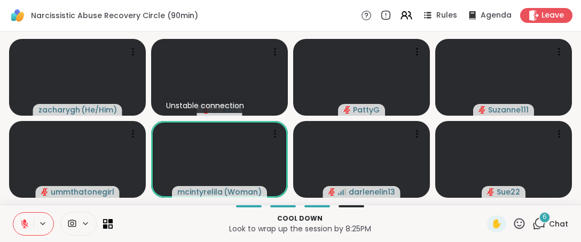
click at [512, 220] on icon at bounding box center [518, 223] width 13 height 13
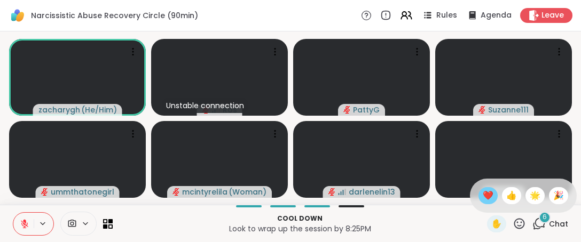
click at [482, 192] on span "❤️" at bounding box center [487, 195] width 11 height 13
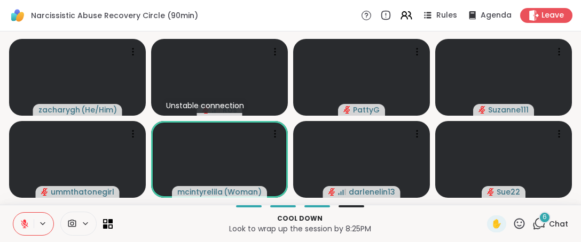
click at [512, 230] on icon at bounding box center [518, 223] width 13 height 13
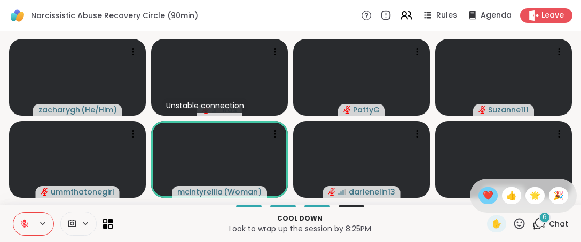
click at [482, 193] on span "❤️" at bounding box center [487, 195] width 11 height 13
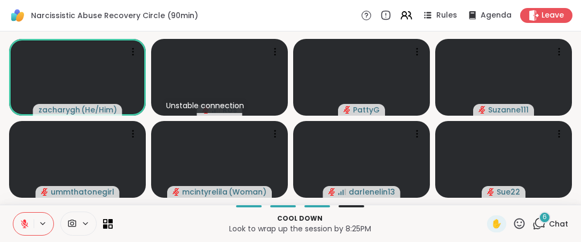
click at [513, 224] on icon at bounding box center [518, 223] width 13 height 13
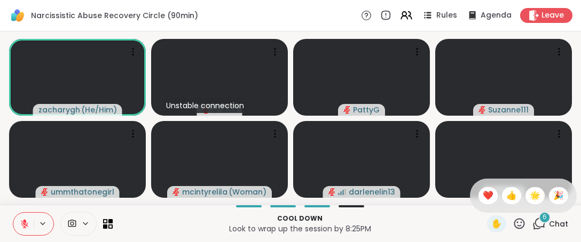
click at [487, 198] on div "❤️" at bounding box center [487, 195] width 19 height 17
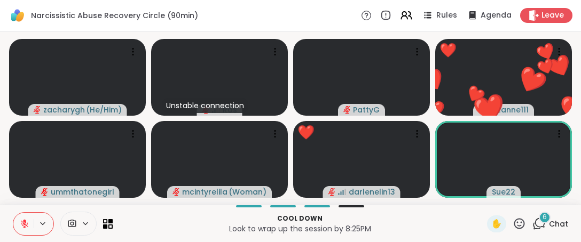
click at [512, 229] on icon at bounding box center [518, 223] width 13 height 13
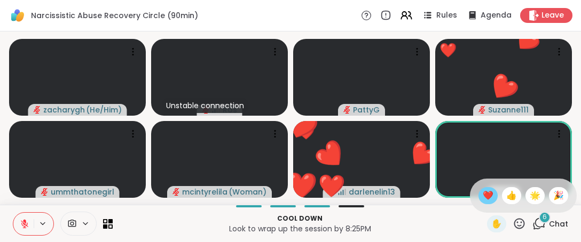
click at [482, 198] on span "❤️" at bounding box center [487, 195] width 11 height 13
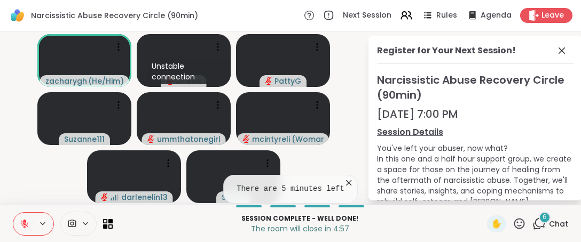
click at [345, 183] on icon at bounding box center [348, 183] width 11 height 11
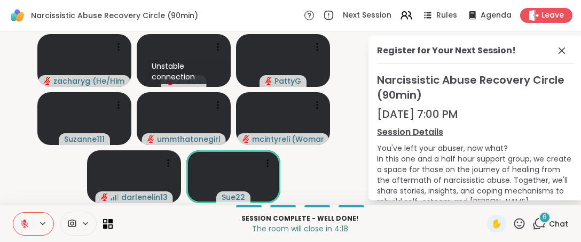
click at [515, 230] on icon at bounding box center [518, 223] width 13 height 13
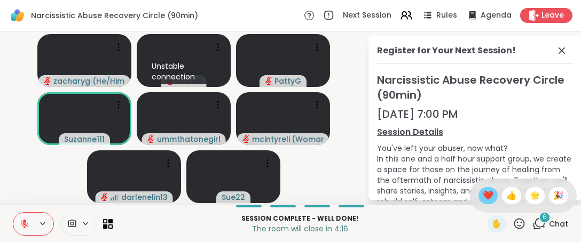
click at [482, 196] on span "❤️" at bounding box center [487, 195] width 11 height 13
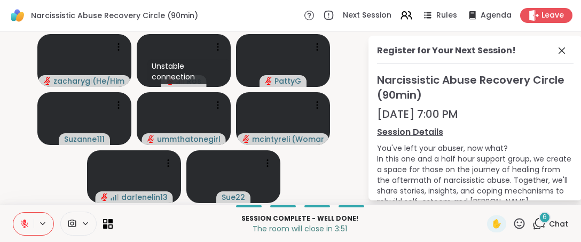
click at [23, 229] on button at bounding box center [23, 224] width 20 height 22
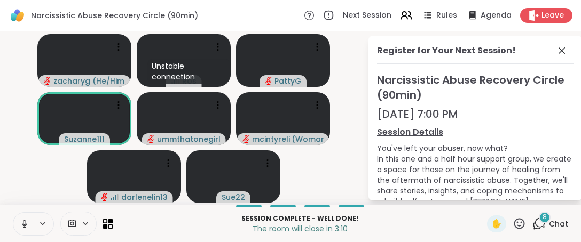
click at [62, 198] on video-player-container "zacharygh ( He/Him ) Unstable connection Ros PattyG Suzanne111 ummthatonegirl m…" at bounding box center [183, 118] width 354 height 165
click at [22, 224] on icon at bounding box center [25, 224] width 10 height 10
click at [514, 226] on icon at bounding box center [518, 223] width 13 height 13
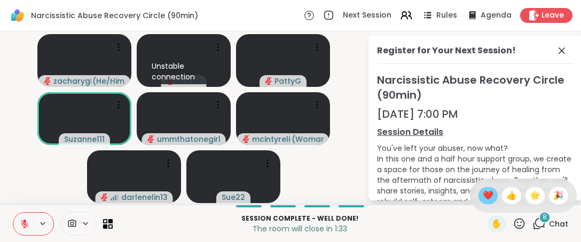
click at [482, 198] on span "❤️" at bounding box center [487, 195] width 11 height 13
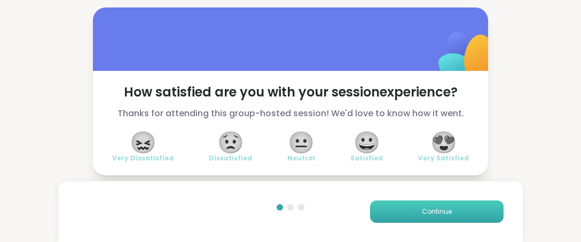
click at [436, 208] on span "Continue" at bounding box center [437, 212] width 30 height 10
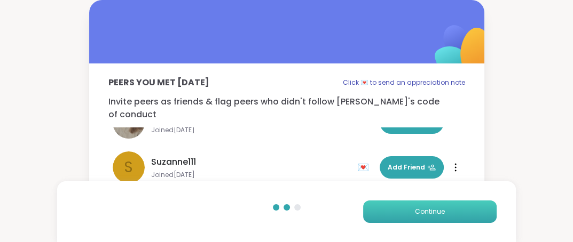
scroll to position [117, 0]
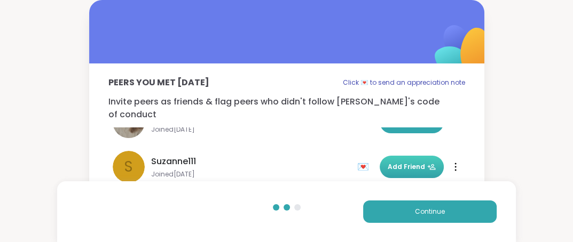
click at [397, 162] on span "Add Friend" at bounding box center [411, 167] width 48 height 10
